Goal: Task Accomplishment & Management: Use online tool/utility

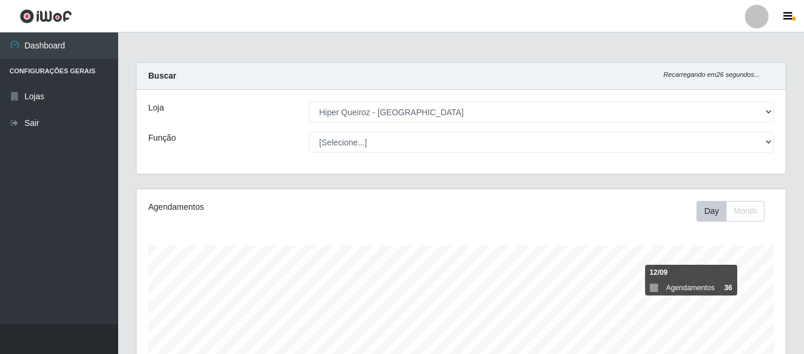
select select "497"
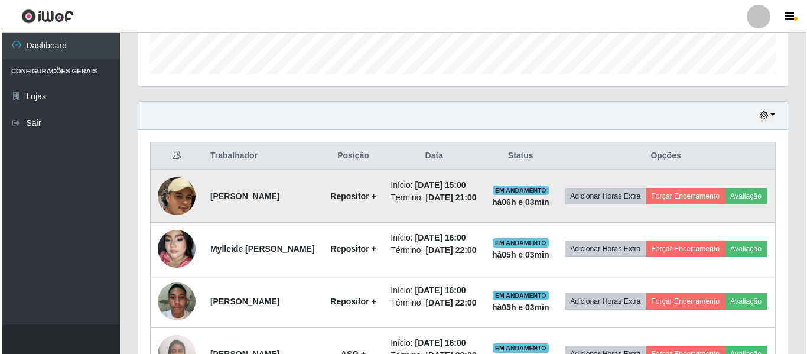
scroll to position [245, 650]
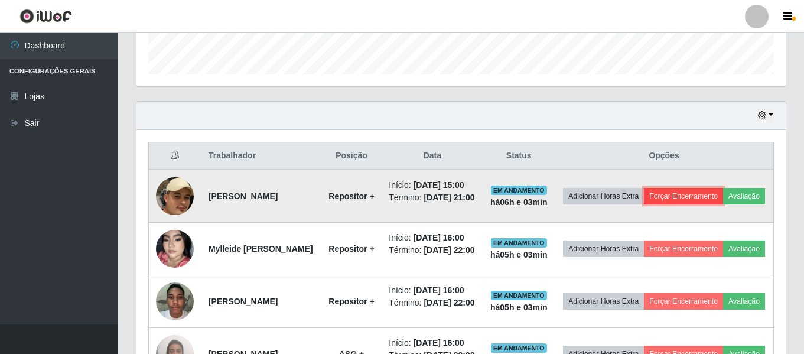
click at [708, 194] on button "Forçar Encerramento" at bounding box center [683, 196] width 79 height 17
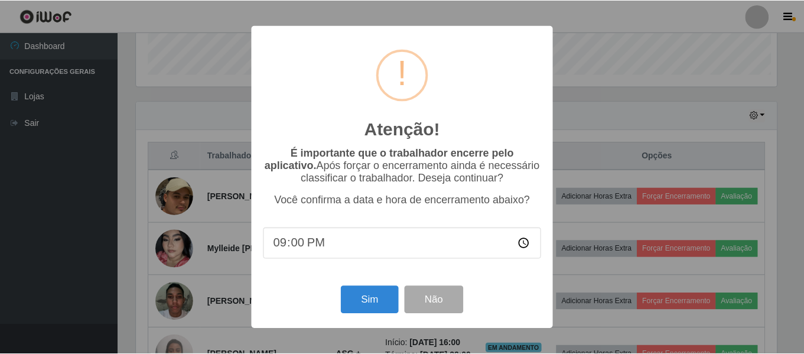
scroll to position [245, 644]
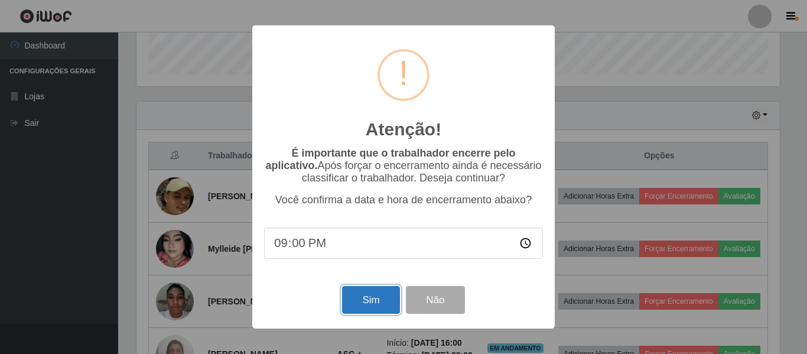
click at [380, 301] on button "Sim" at bounding box center [370, 300] width 57 height 28
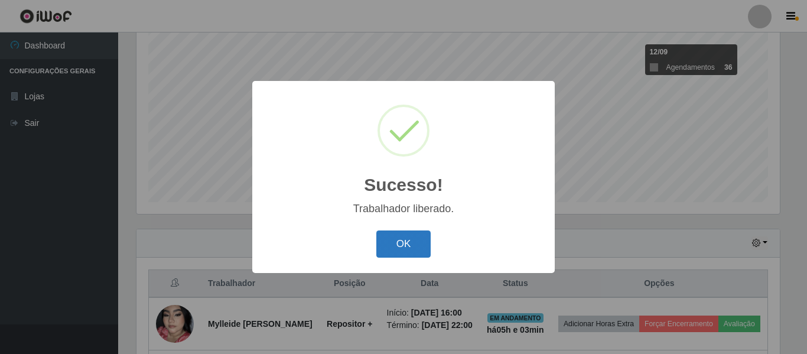
click at [410, 252] on button "OK" at bounding box center [403, 245] width 55 height 28
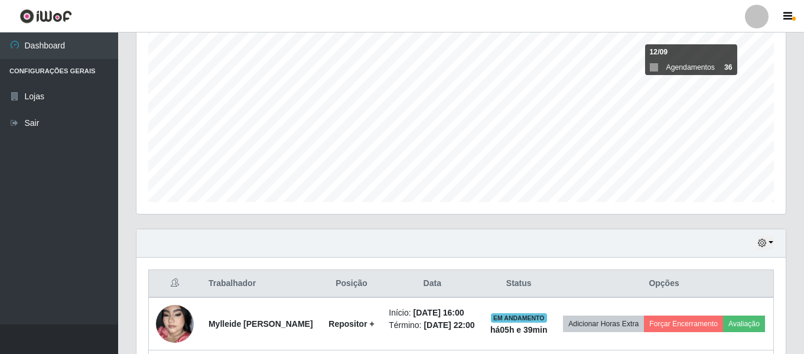
scroll to position [405, 0]
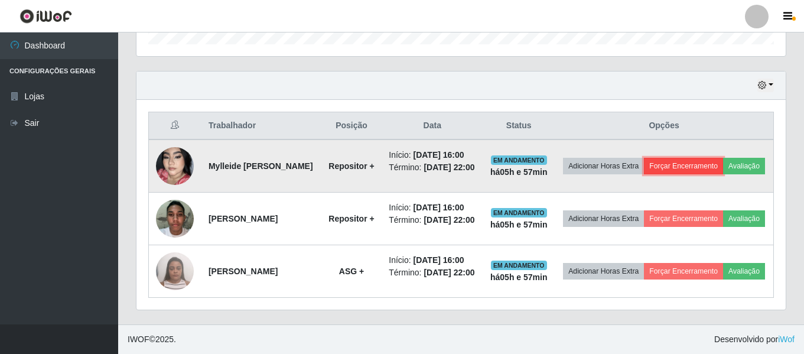
click at [717, 158] on button "Forçar Encerramento" at bounding box center [683, 166] width 79 height 17
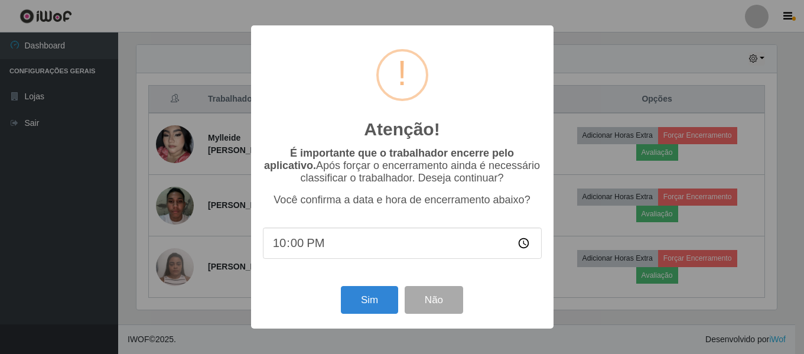
scroll to position [245, 644]
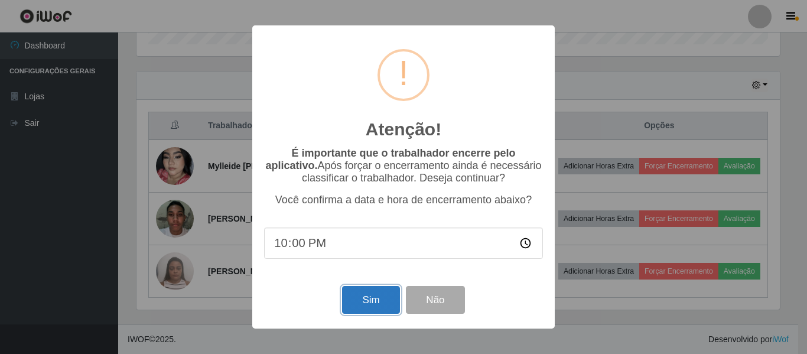
click at [370, 309] on button "Sim" at bounding box center [370, 300] width 57 height 28
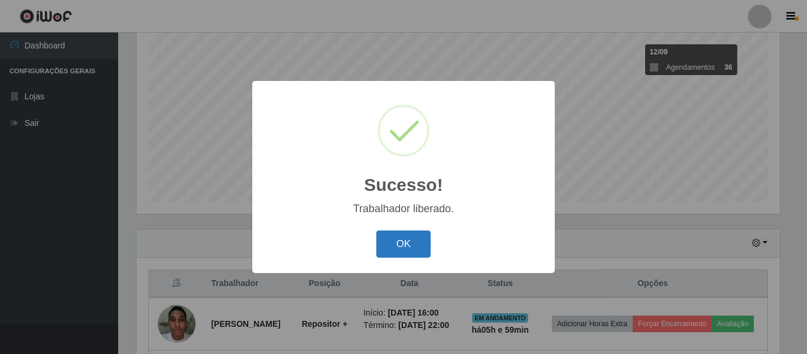
click at [389, 249] on button "OK" at bounding box center [403, 245] width 55 height 28
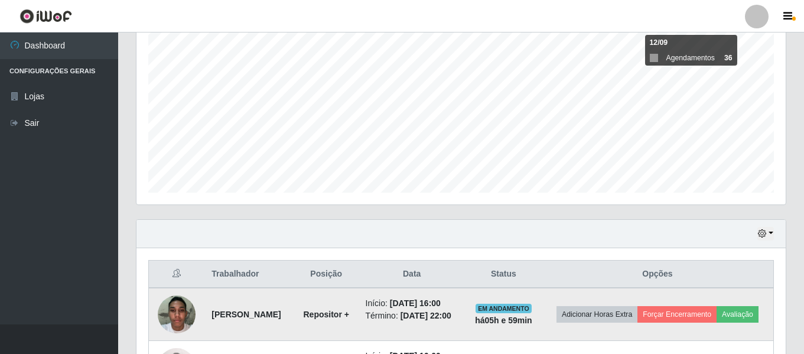
scroll to position [326, 0]
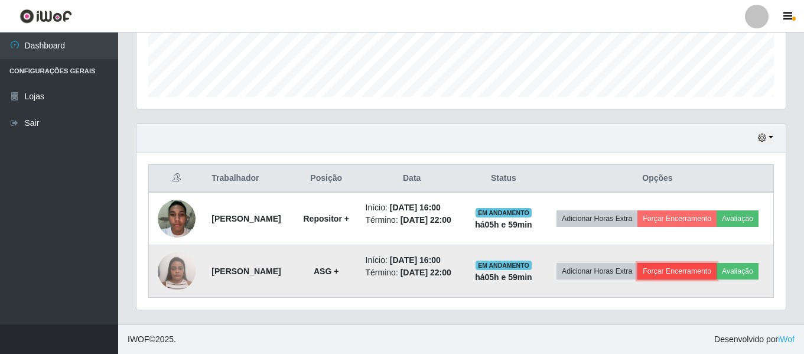
click at [712, 269] on button "Forçar Encerramento" at bounding box center [677, 271] width 79 height 17
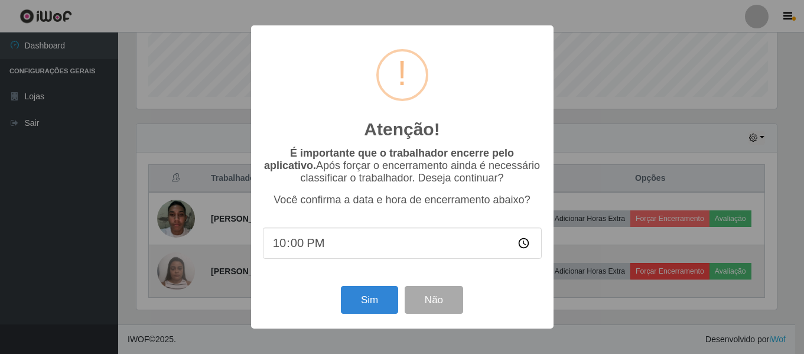
scroll to position [245, 644]
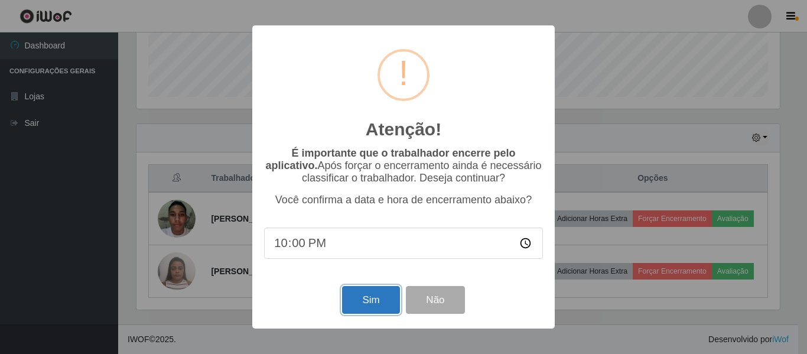
click at [365, 310] on button "Sim" at bounding box center [370, 300] width 57 height 28
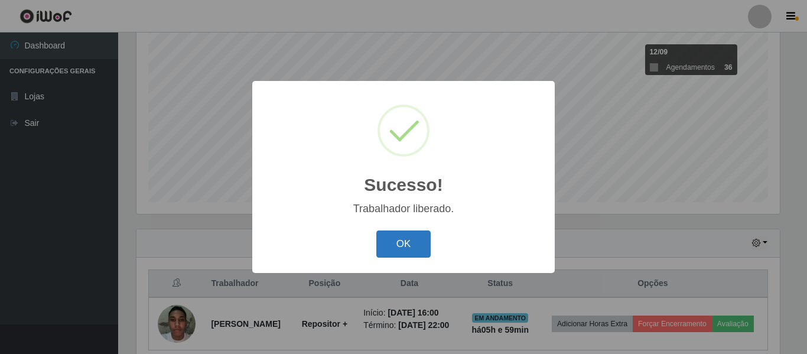
click at [419, 242] on button "OK" at bounding box center [403, 245] width 55 height 28
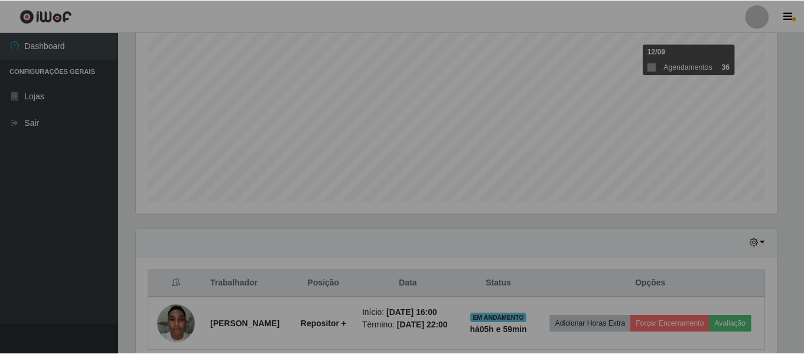
scroll to position [245, 650]
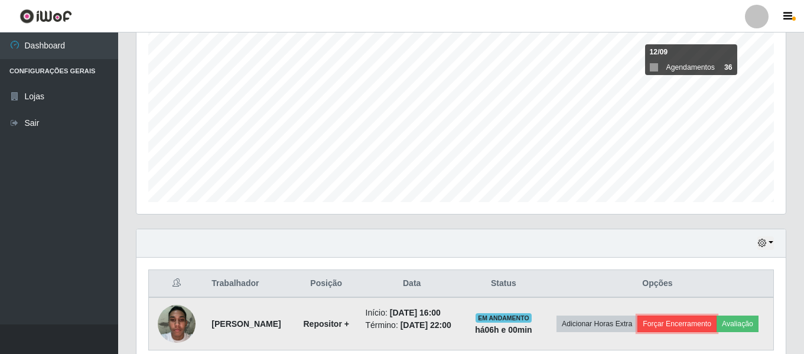
click at [686, 320] on button "Forçar Encerramento" at bounding box center [677, 324] width 79 height 17
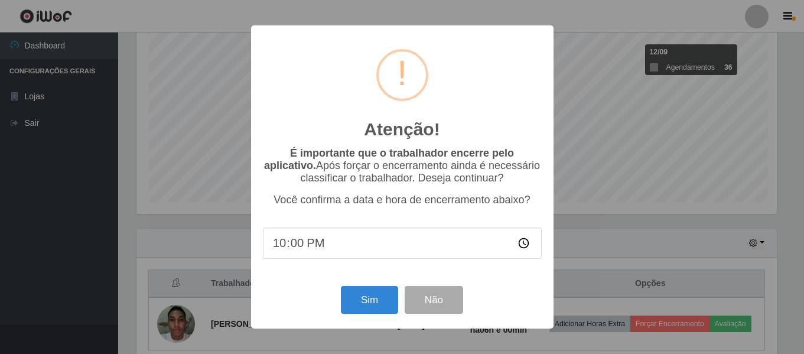
scroll to position [245, 644]
click at [393, 302] on button "Sim" at bounding box center [370, 300] width 57 height 28
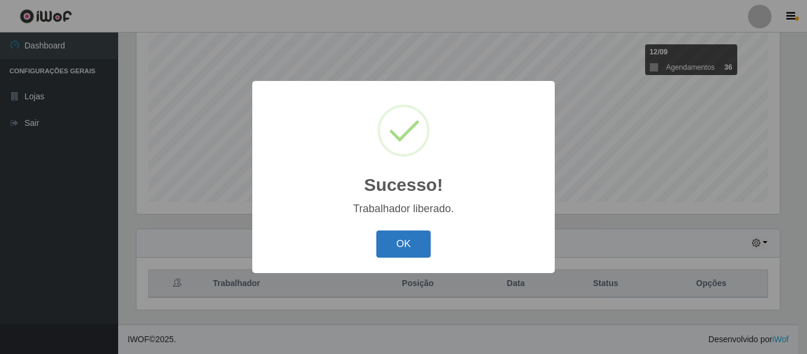
click at [404, 250] on button "OK" at bounding box center [403, 245] width 55 height 28
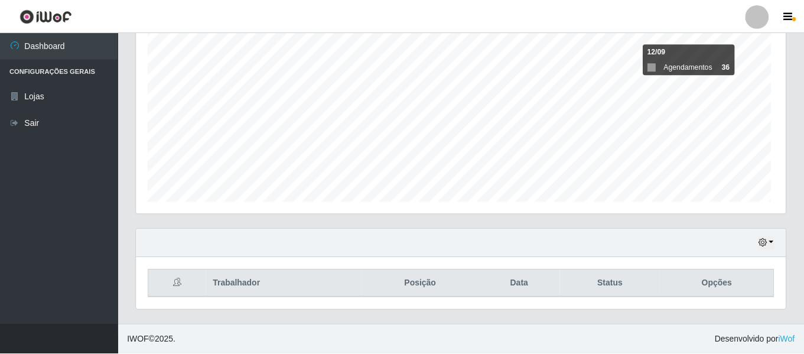
scroll to position [245, 650]
